Goal: Transaction & Acquisition: Obtain resource

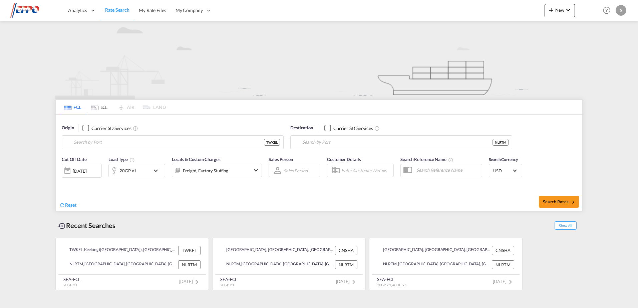
type input "Keelung (Chilung), TWKEL"
type input "[GEOGRAPHIC_DATA], NLRTM"
click at [277, 144] on button "Clear Input" at bounding box center [277, 143] width 10 height 10
click at [150, 140] on input "Search by Port" at bounding box center [177, 143] width 206 height 10
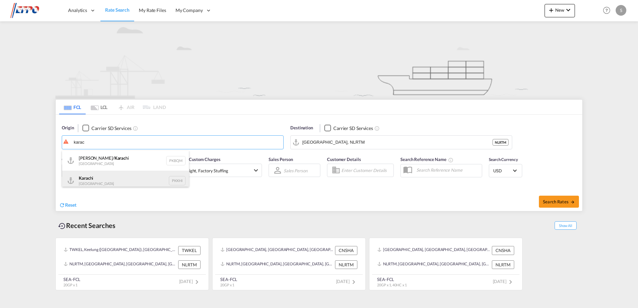
click at [112, 173] on div "[GEOGRAPHIC_DATA] hi Pakistan PKKHI" at bounding box center [125, 181] width 127 height 20
type input "[GEOGRAPHIC_DATA], PKKHI"
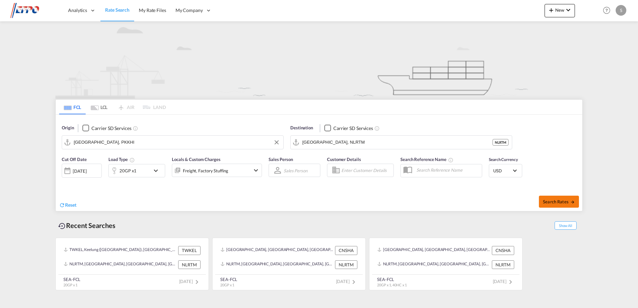
click at [551, 201] on span "Search Rates" at bounding box center [559, 201] width 32 height 5
type input "PKKHI to NLRTM / [DATE]"
